Goal: Information Seeking & Learning: Learn about a topic

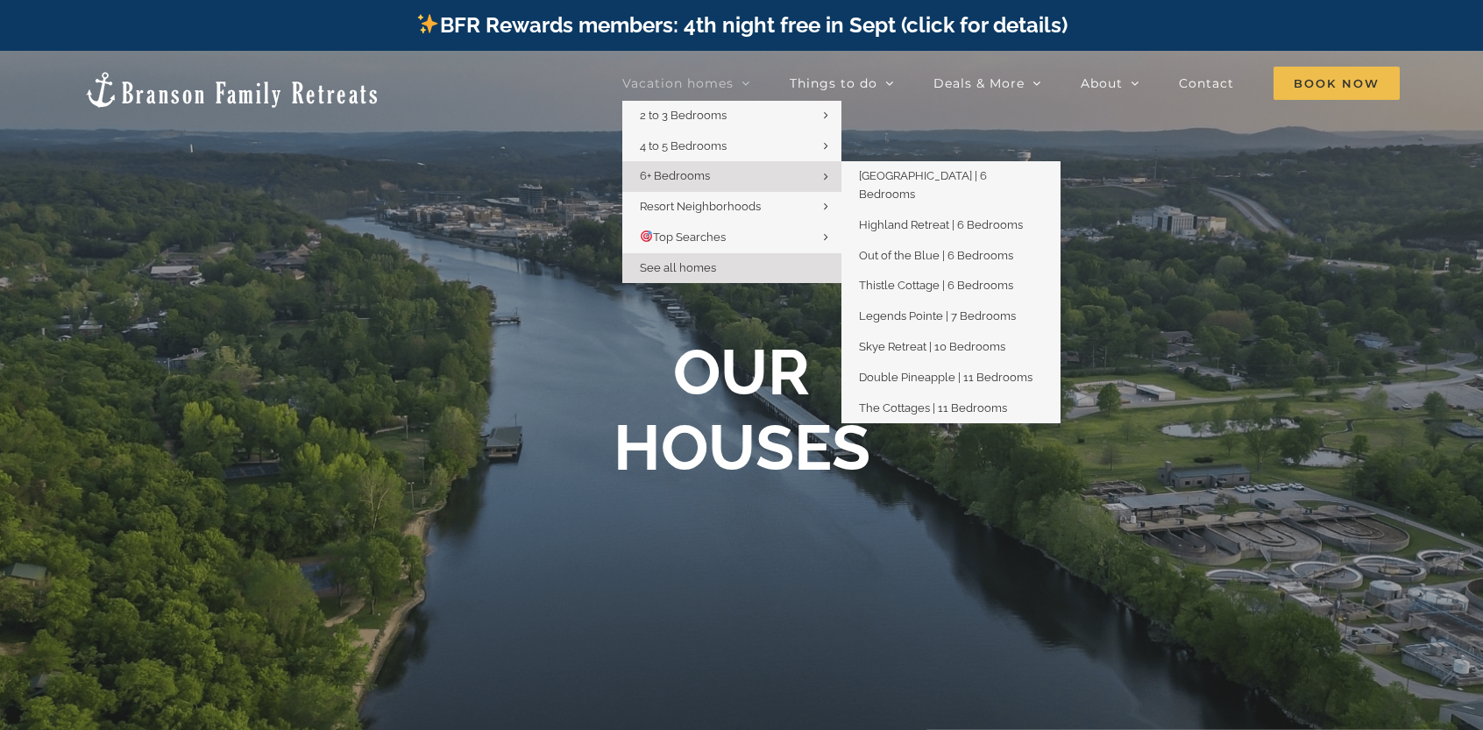
click at [750, 181] on link "6+ Bedrooms" at bounding box center [731, 176] width 219 height 31
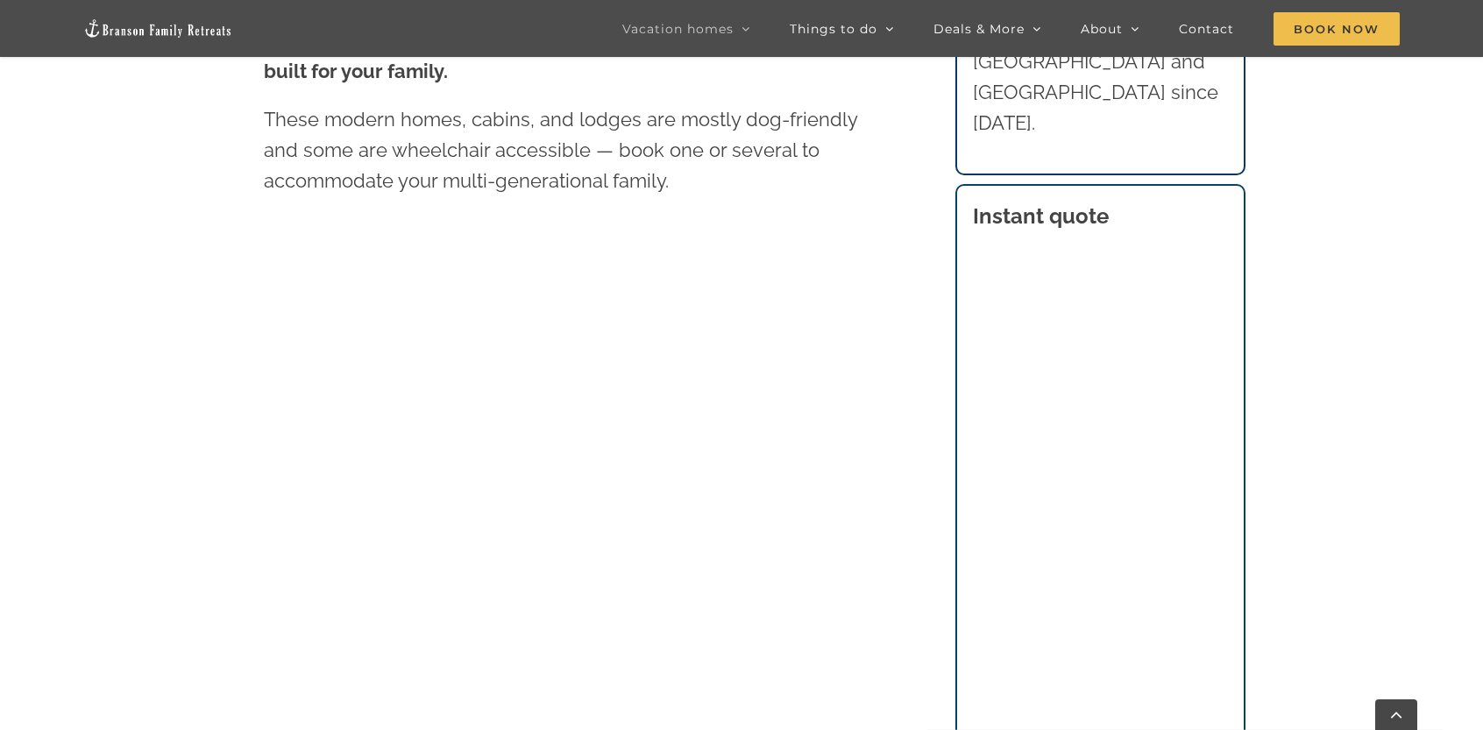
scroll to position [1140, 0]
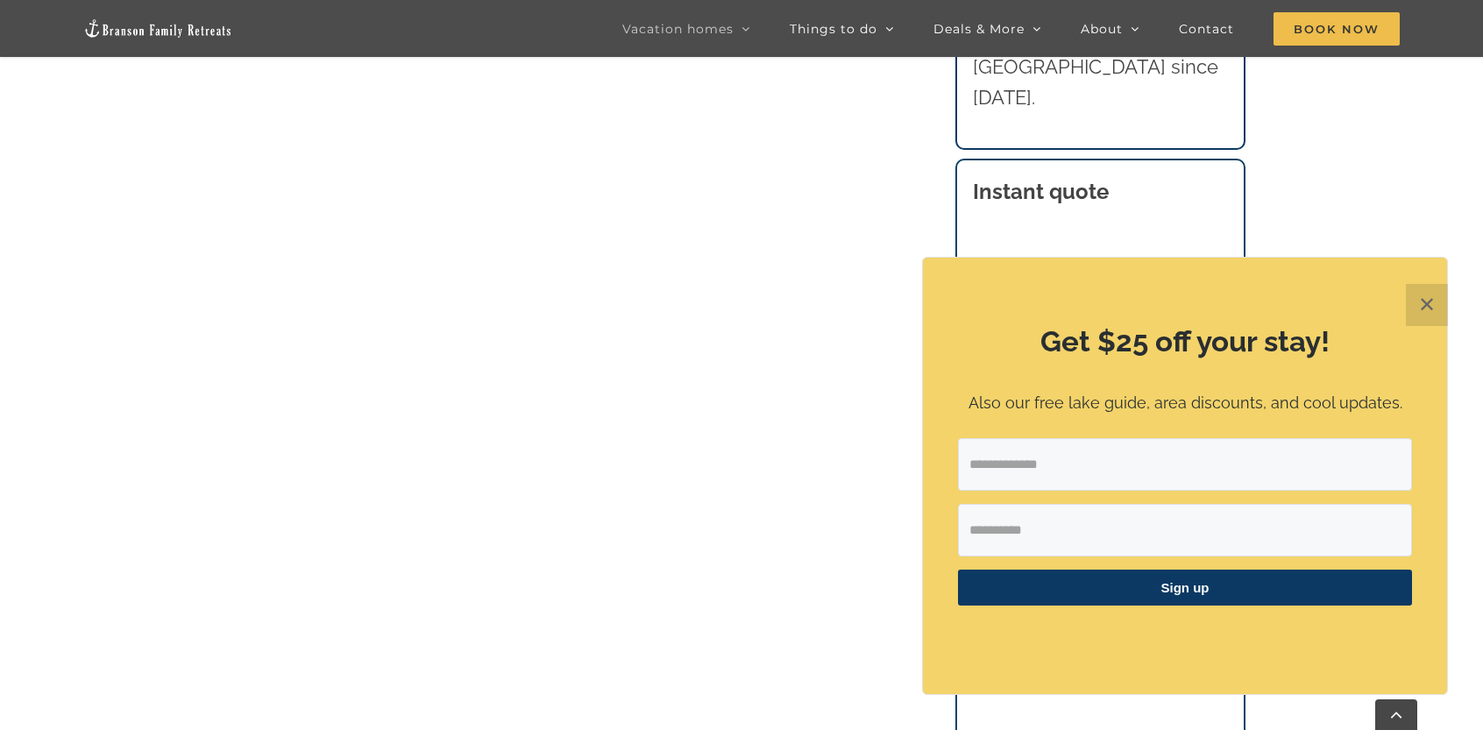
click at [1438, 309] on button "✕" at bounding box center [1427, 305] width 42 height 42
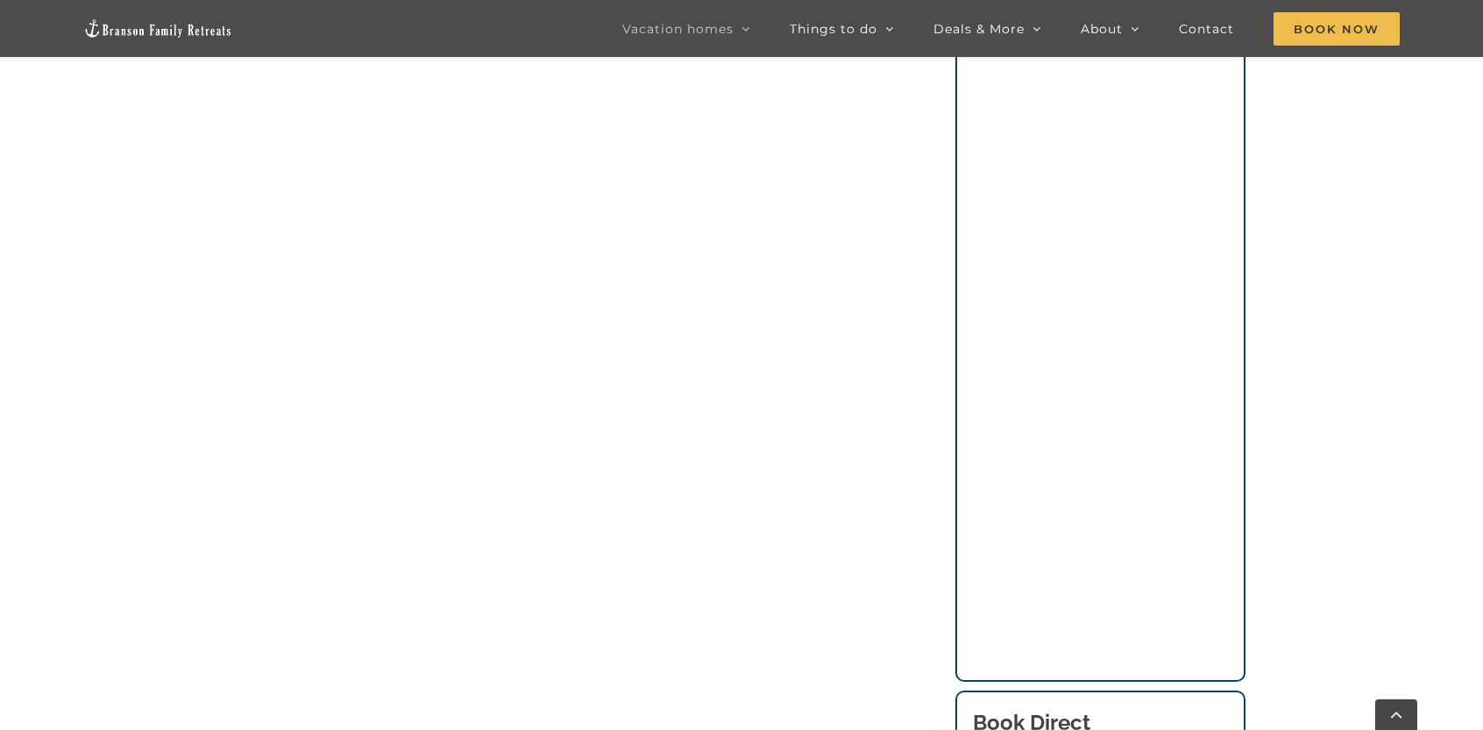
scroll to position [1753, 0]
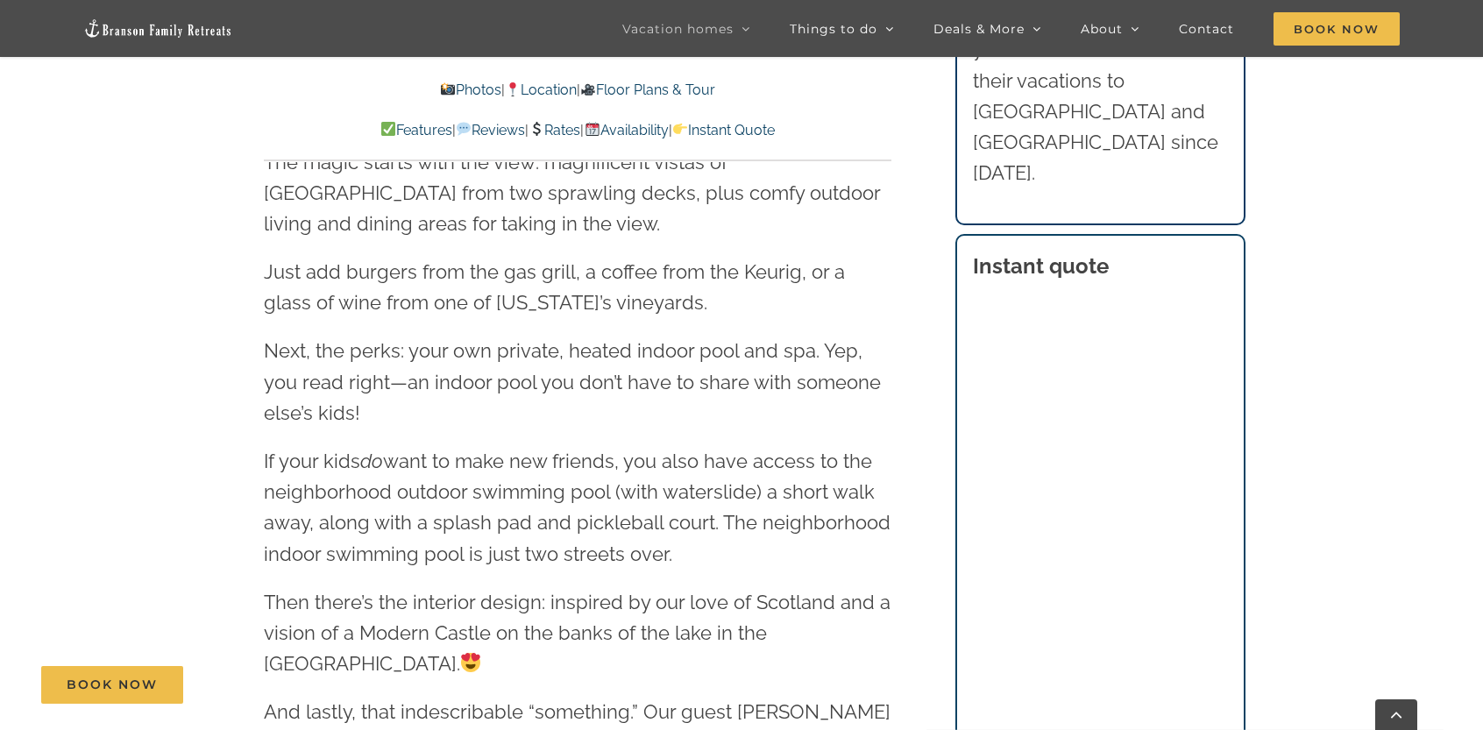
scroll to position [1929, 0]
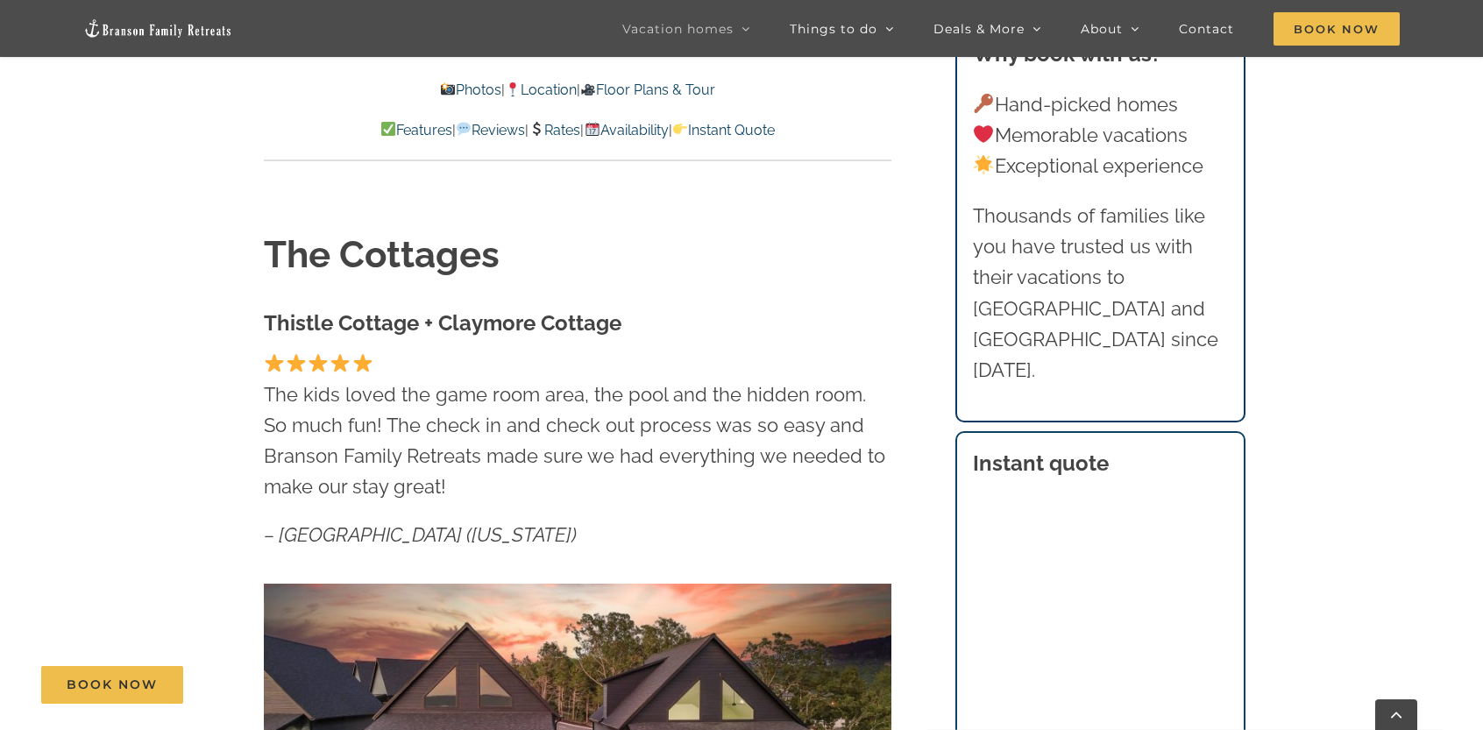
scroll to position [1140, 0]
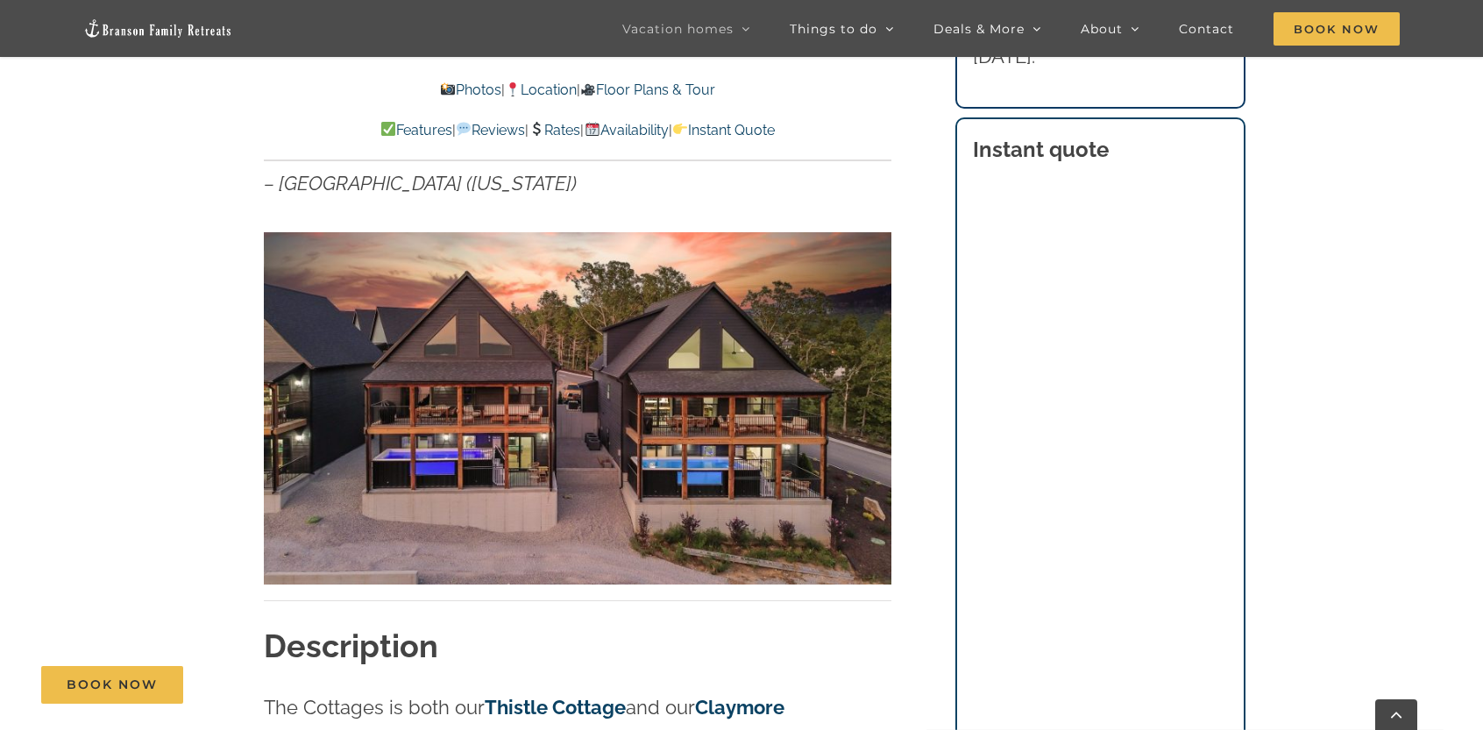
scroll to position [1052, 0]
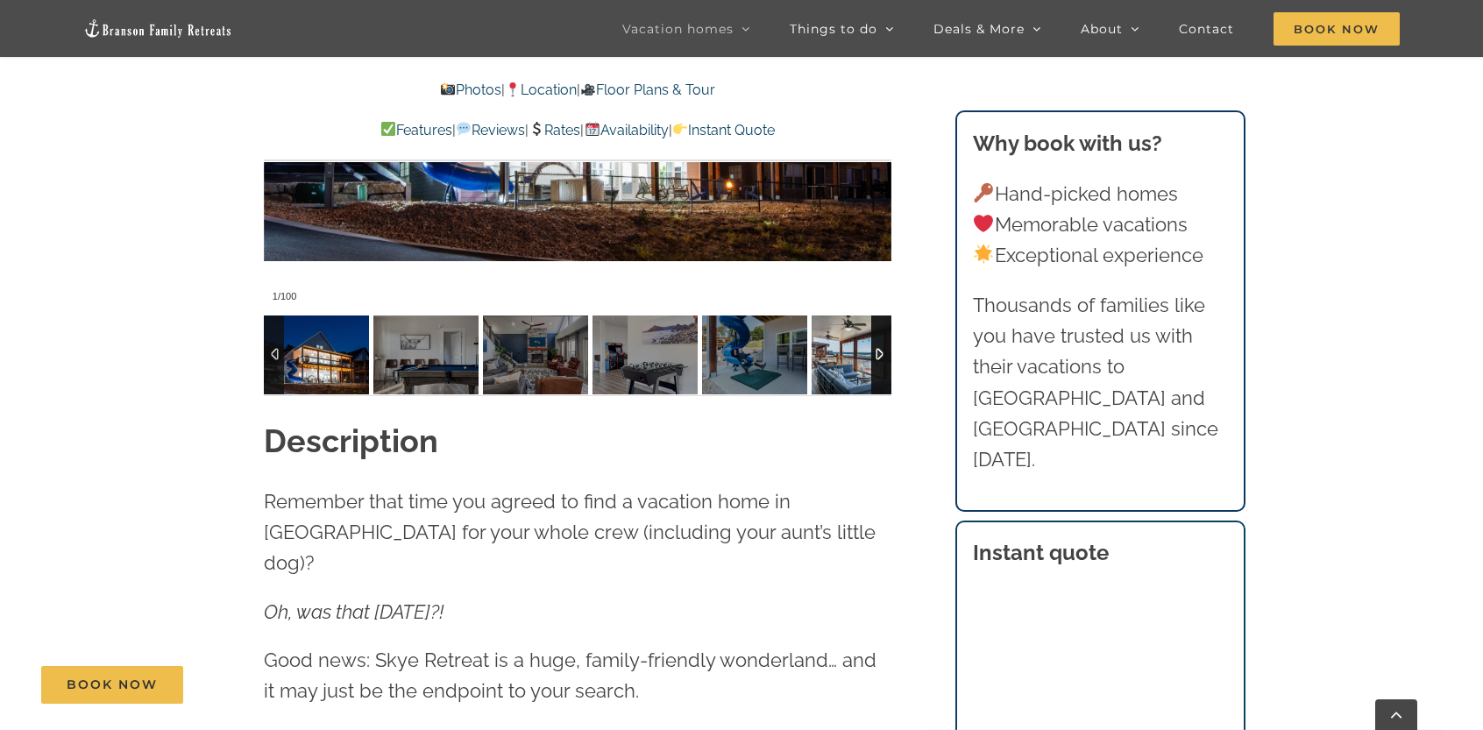
click at [784, 360] on img at bounding box center [754, 355] width 105 height 79
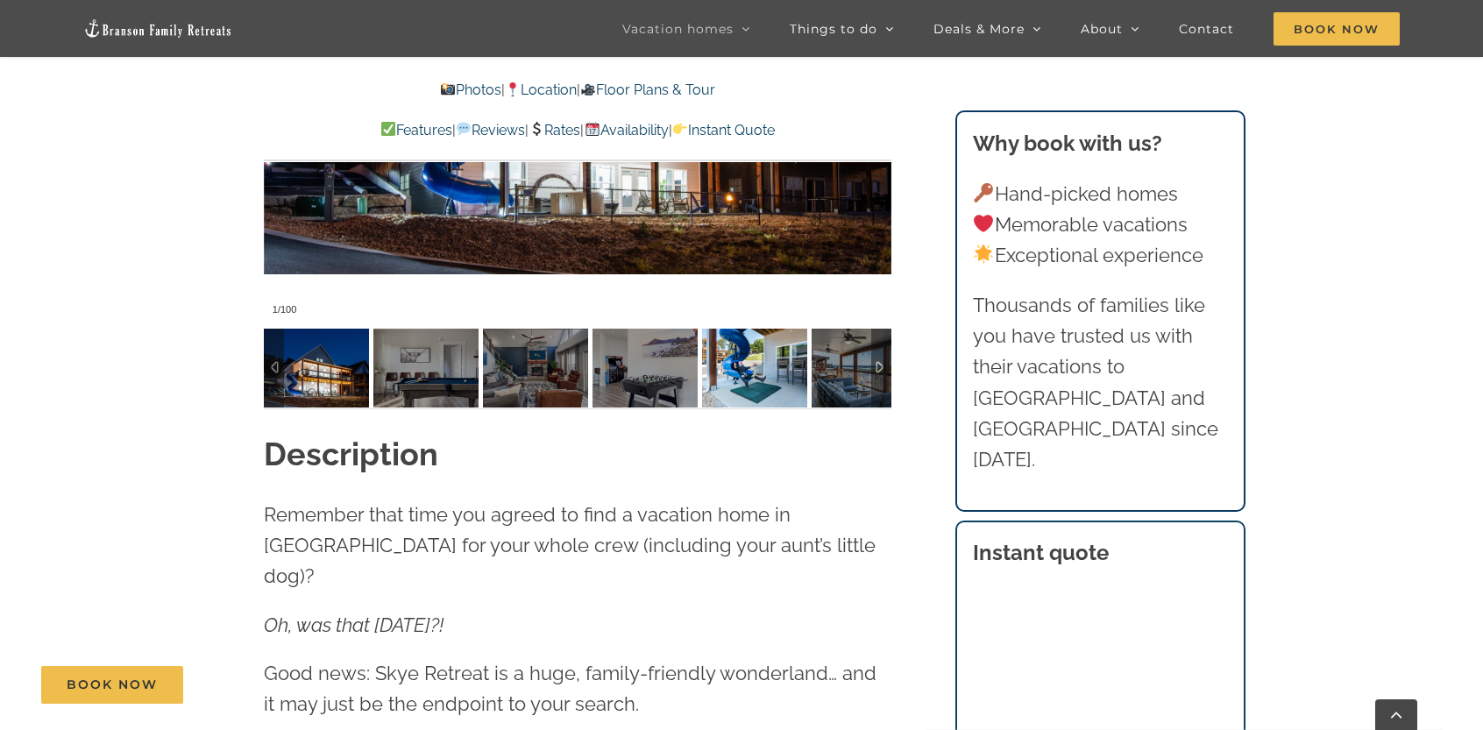
scroll to position [1490, 0]
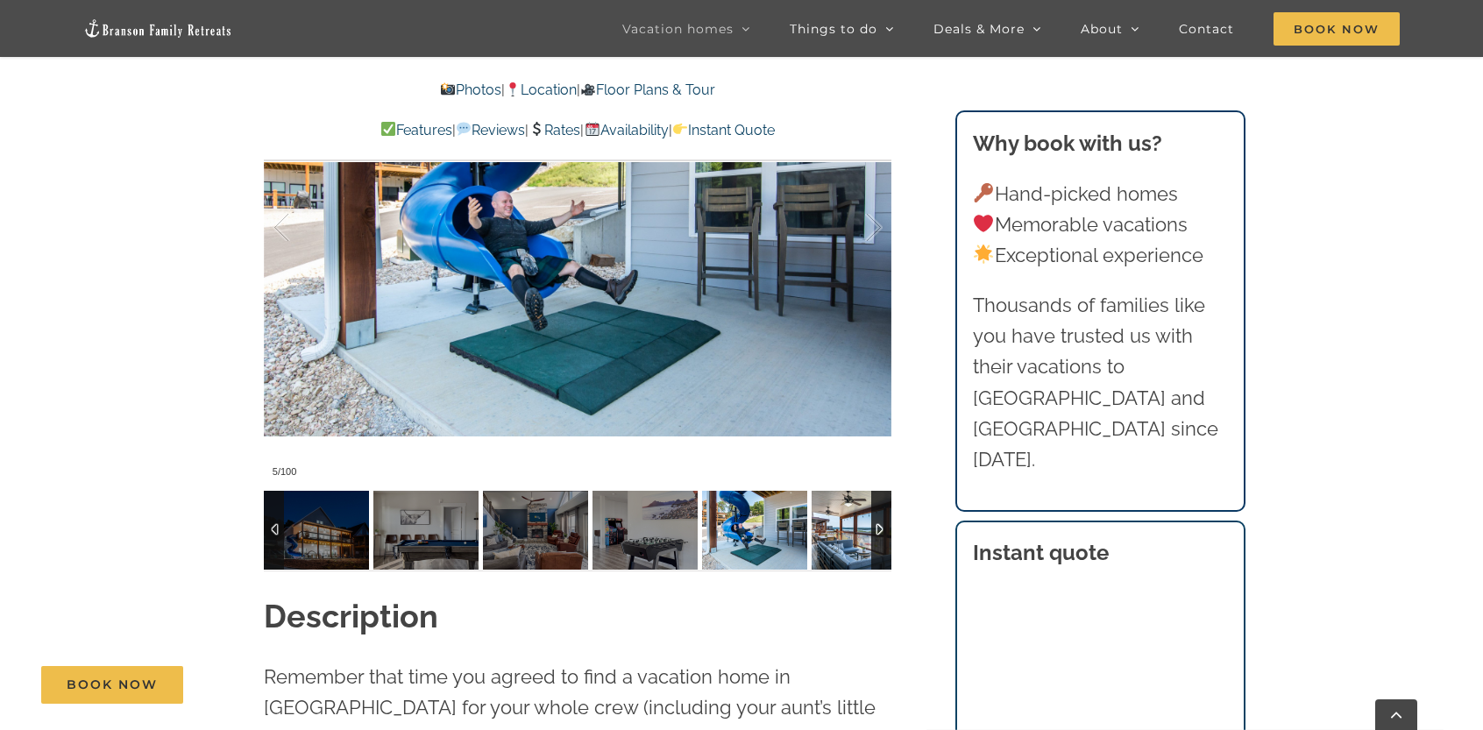
click at [868, 529] on img at bounding box center [864, 530] width 105 height 79
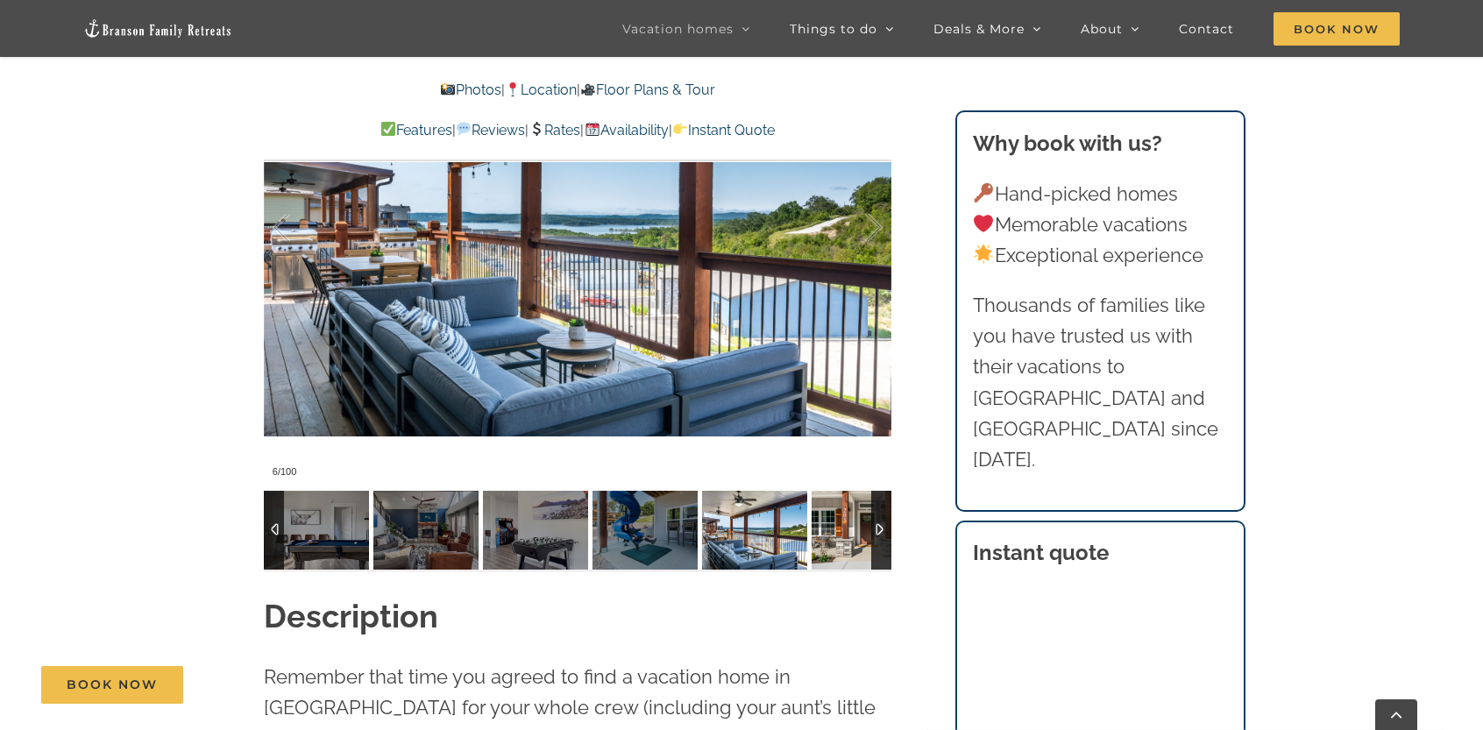
click at [868, 529] on img at bounding box center [864, 530] width 105 height 79
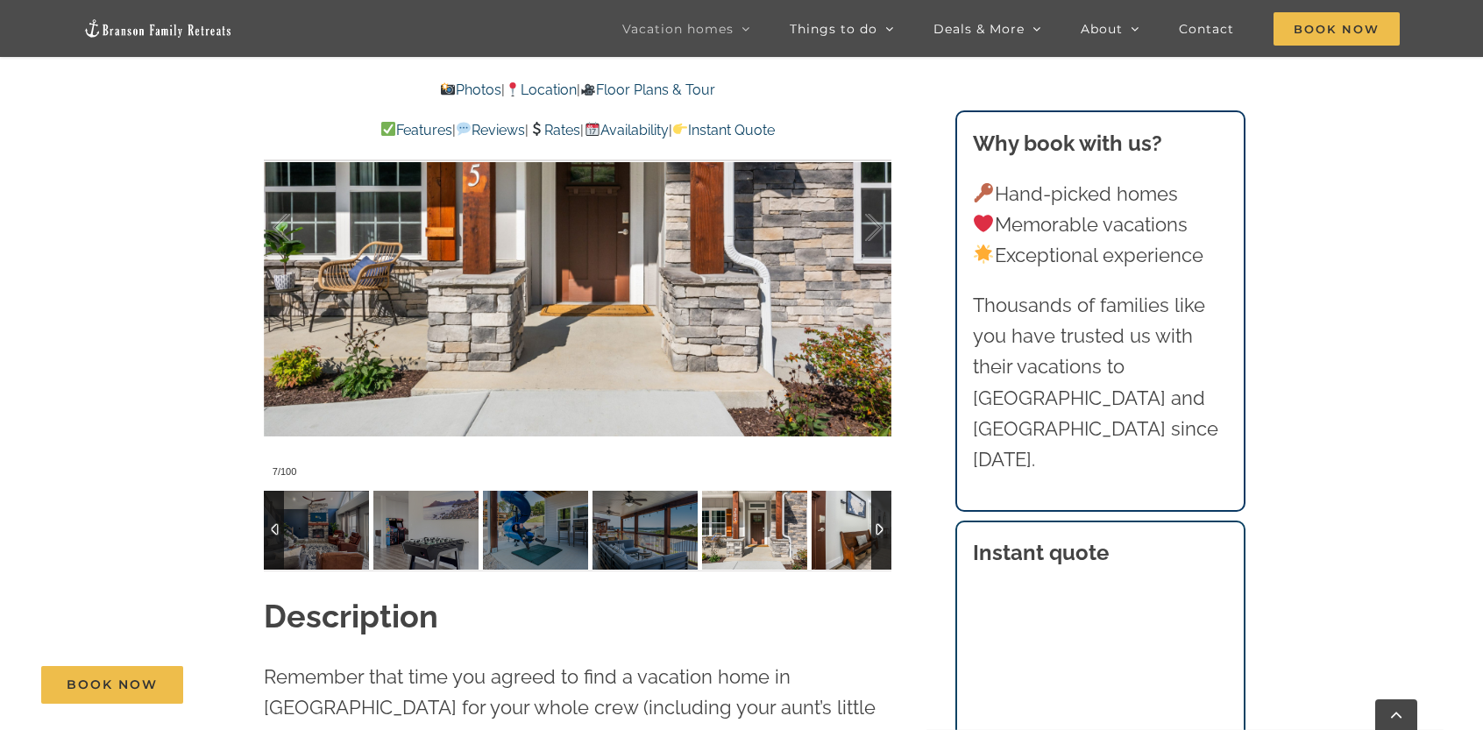
click at [868, 529] on img at bounding box center [864, 530] width 105 height 79
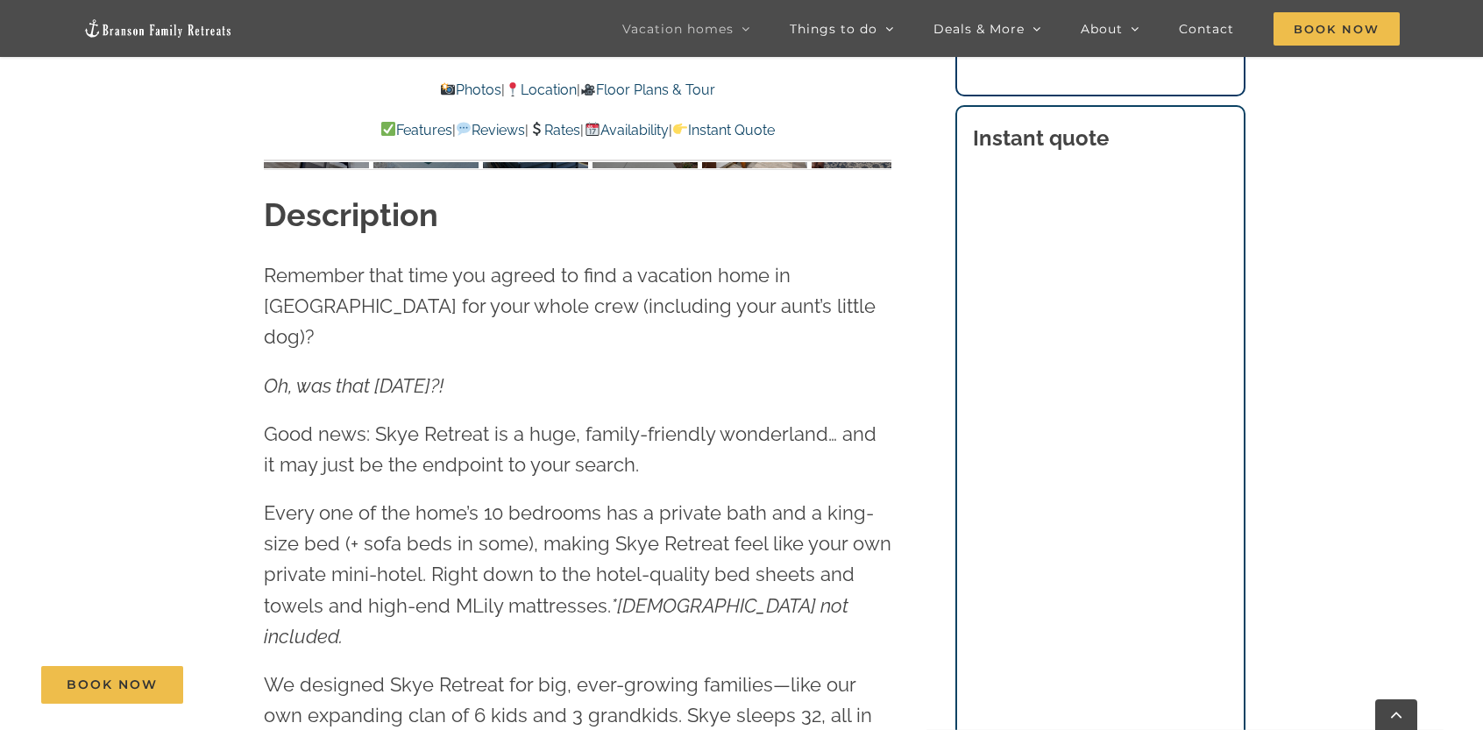
scroll to position [1929, 0]
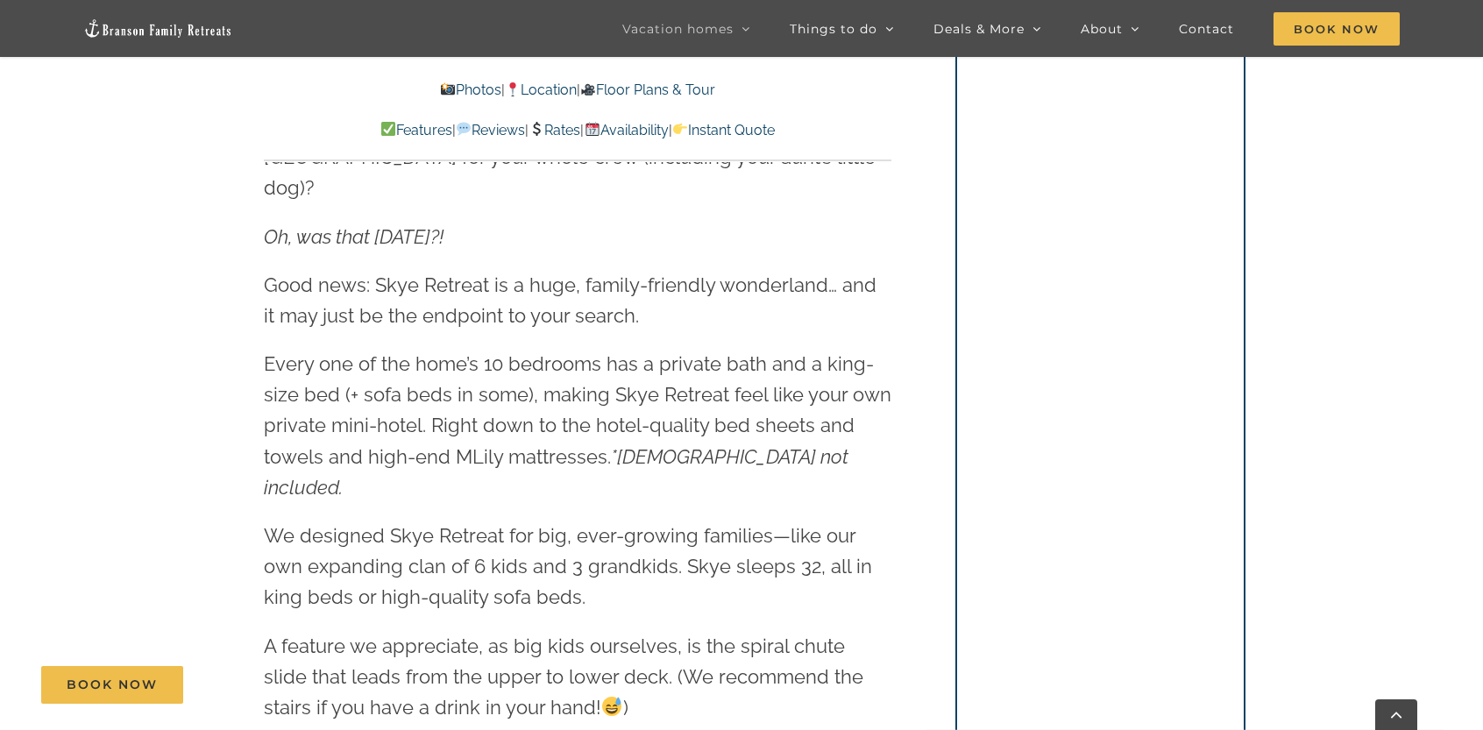
scroll to position [2104, 0]
